Goal: Task Accomplishment & Management: Complete application form

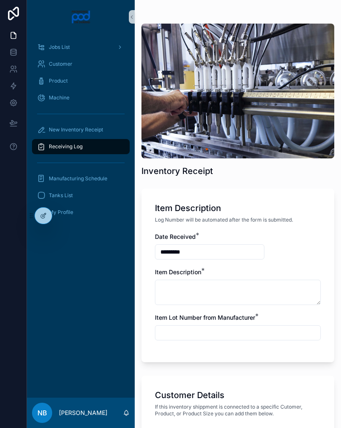
scroll to position [474, 0]
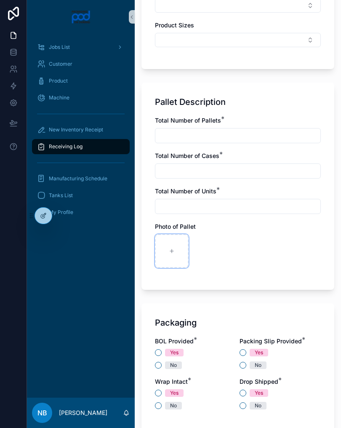
click at [175, 249] on div "scrollable content" at bounding box center [172, 251] width 34 height 34
type input "**********"
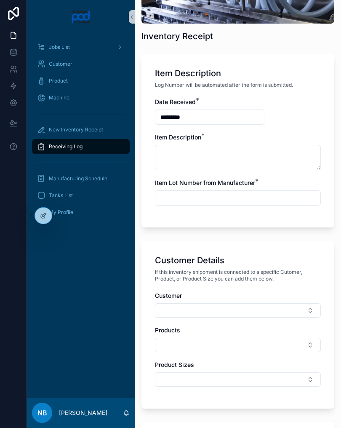
scroll to position [136, 0]
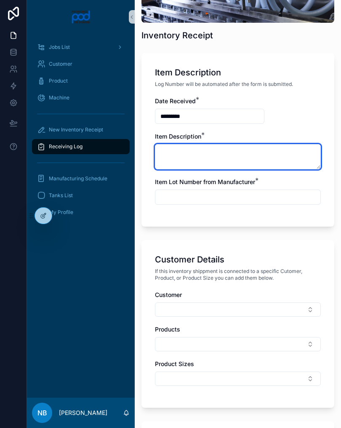
click at [204, 158] on textarea "scrollable content" at bounding box center [238, 156] width 166 height 25
type textarea "**********"
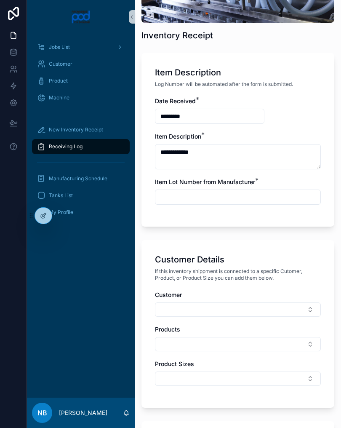
click at [200, 199] on input "scrollable content" at bounding box center [237, 197] width 165 height 12
click at [213, 202] on input "******" at bounding box center [237, 197] width 165 height 12
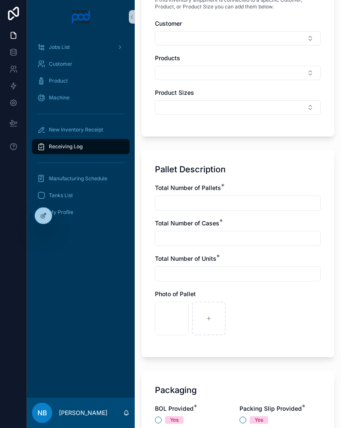
scroll to position [411, 0]
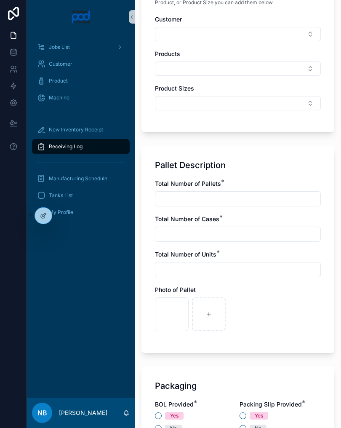
type input "*********"
click at [246, 198] on input "scrollable content" at bounding box center [237, 199] width 165 height 12
type input "*"
click at [224, 235] on input "scrollable content" at bounding box center [237, 234] width 165 height 12
type input "*"
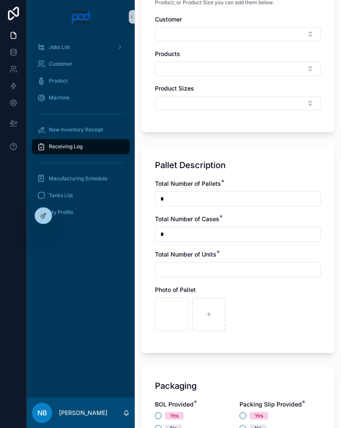
click at [192, 268] on input "scrollable content" at bounding box center [237, 270] width 165 height 12
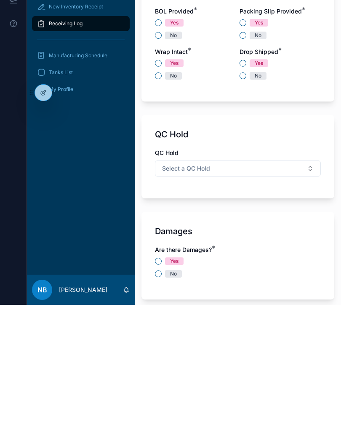
scroll to position [682, 0]
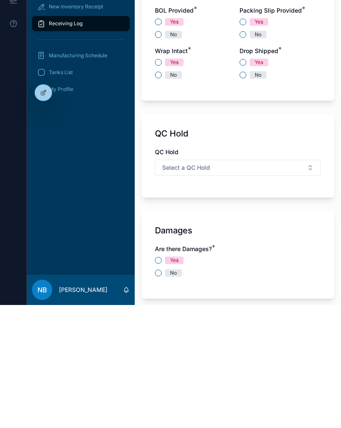
type input "*"
click at [163, 392] on div "No" at bounding box center [238, 396] width 166 height 8
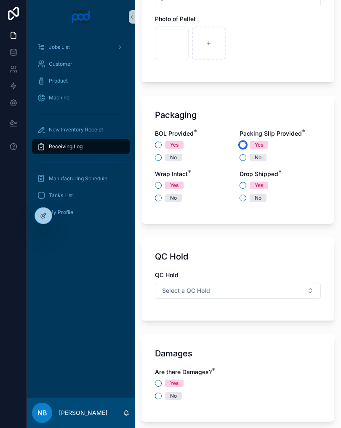
click at [241, 148] on button "Yes" at bounding box center [243, 145] width 7 height 7
click at [244, 160] on button "No" at bounding box center [243, 157] width 7 height 7
click at [158, 156] on button "No" at bounding box center [158, 157] width 7 height 7
click at [158, 198] on button "No" at bounding box center [158, 198] width 7 height 7
click at [242, 185] on button "Yes" at bounding box center [243, 185] width 7 height 7
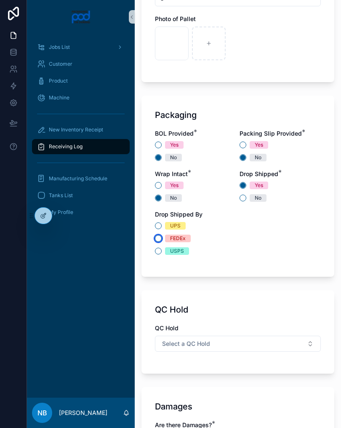
click at [159, 238] on button "FEDEx" at bounding box center [158, 238] width 7 height 7
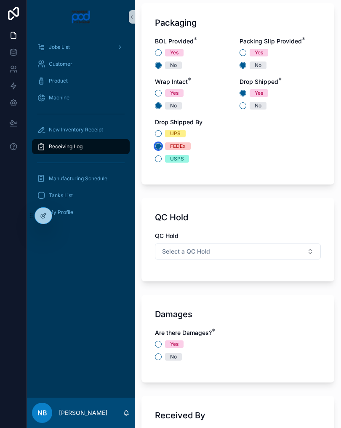
scroll to position [787, 0]
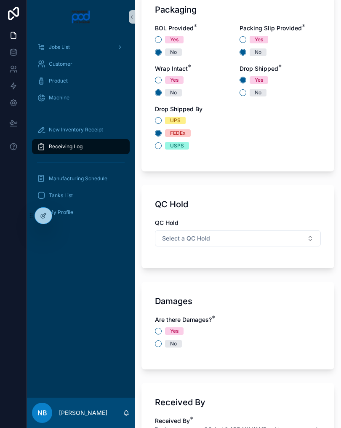
click at [304, 233] on button "Select a QC Hold" at bounding box center [238, 238] width 166 height 16
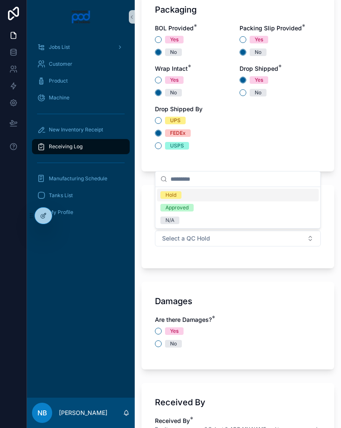
click at [214, 221] on div "N/A" at bounding box center [238, 220] width 162 height 13
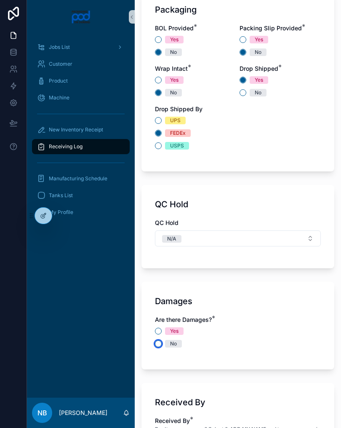
click at [160, 342] on button "No" at bounding box center [158, 343] width 7 height 7
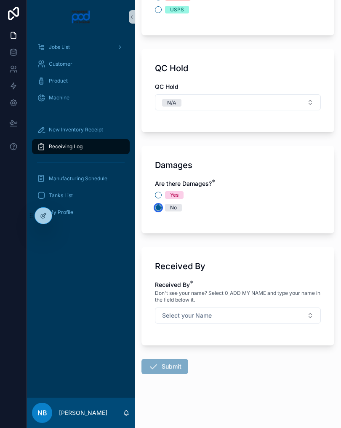
scroll to position [924, 0]
click at [269, 319] on button "Select your Name" at bounding box center [238, 316] width 166 height 16
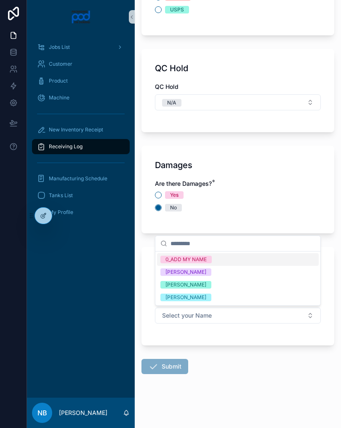
click at [231, 281] on div "[PERSON_NAME]" at bounding box center [238, 284] width 162 height 13
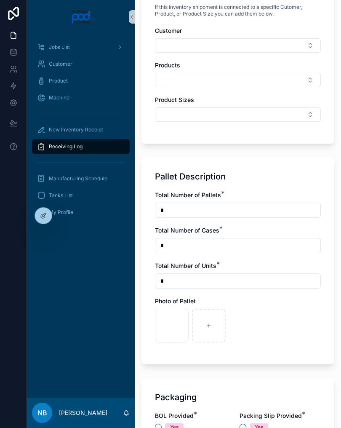
scroll to position [383, 0]
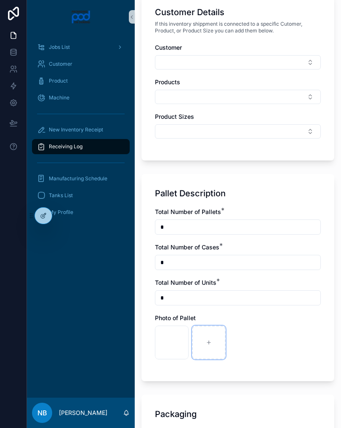
click at [214, 342] on div "scrollable content" at bounding box center [209, 343] width 34 height 34
type input "**********"
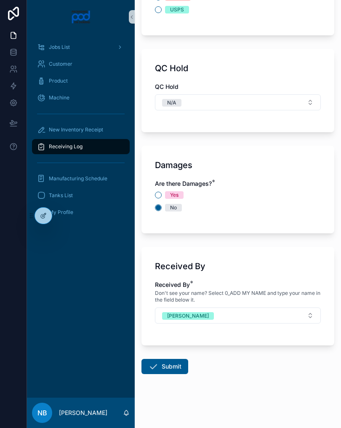
scroll to position [924, 0]
click at [171, 364] on button "Submit" at bounding box center [165, 366] width 47 height 15
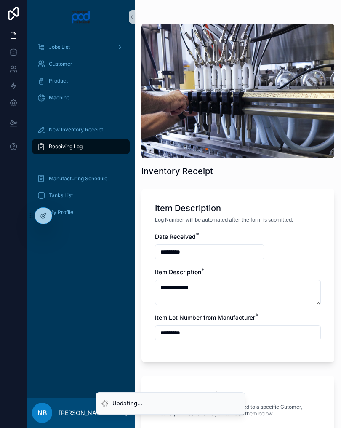
scroll to position [0, 0]
